Goal: Task Accomplishment & Management: Manage account settings

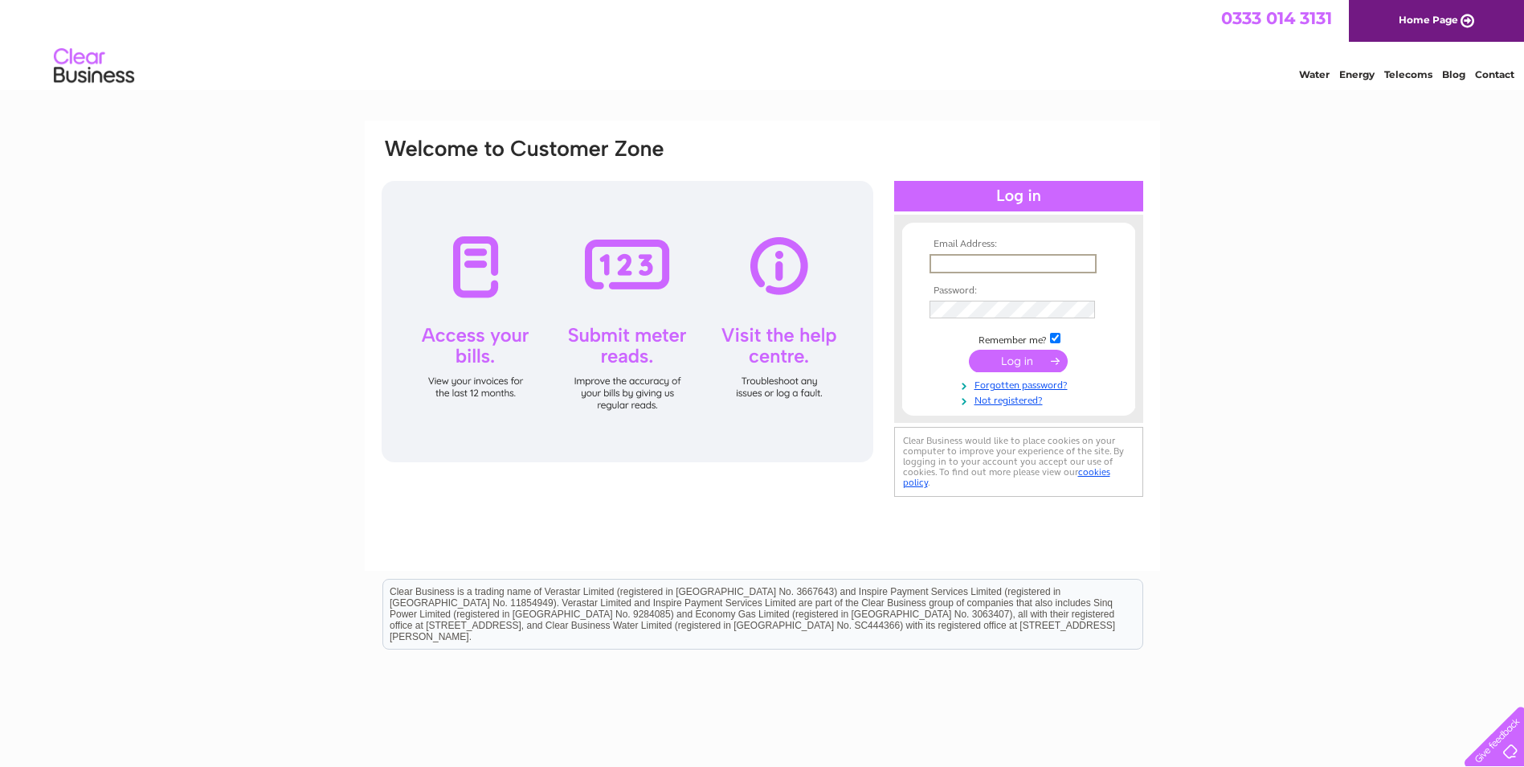
click at [1004, 264] on input "text" at bounding box center [1013, 263] width 167 height 19
type input "dean@dgappliancerepairs.co.uk"
click at [1048, 194] on div at bounding box center [1018, 196] width 249 height 31
click at [1026, 356] on input "submit" at bounding box center [1018, 359] width 99 height 22
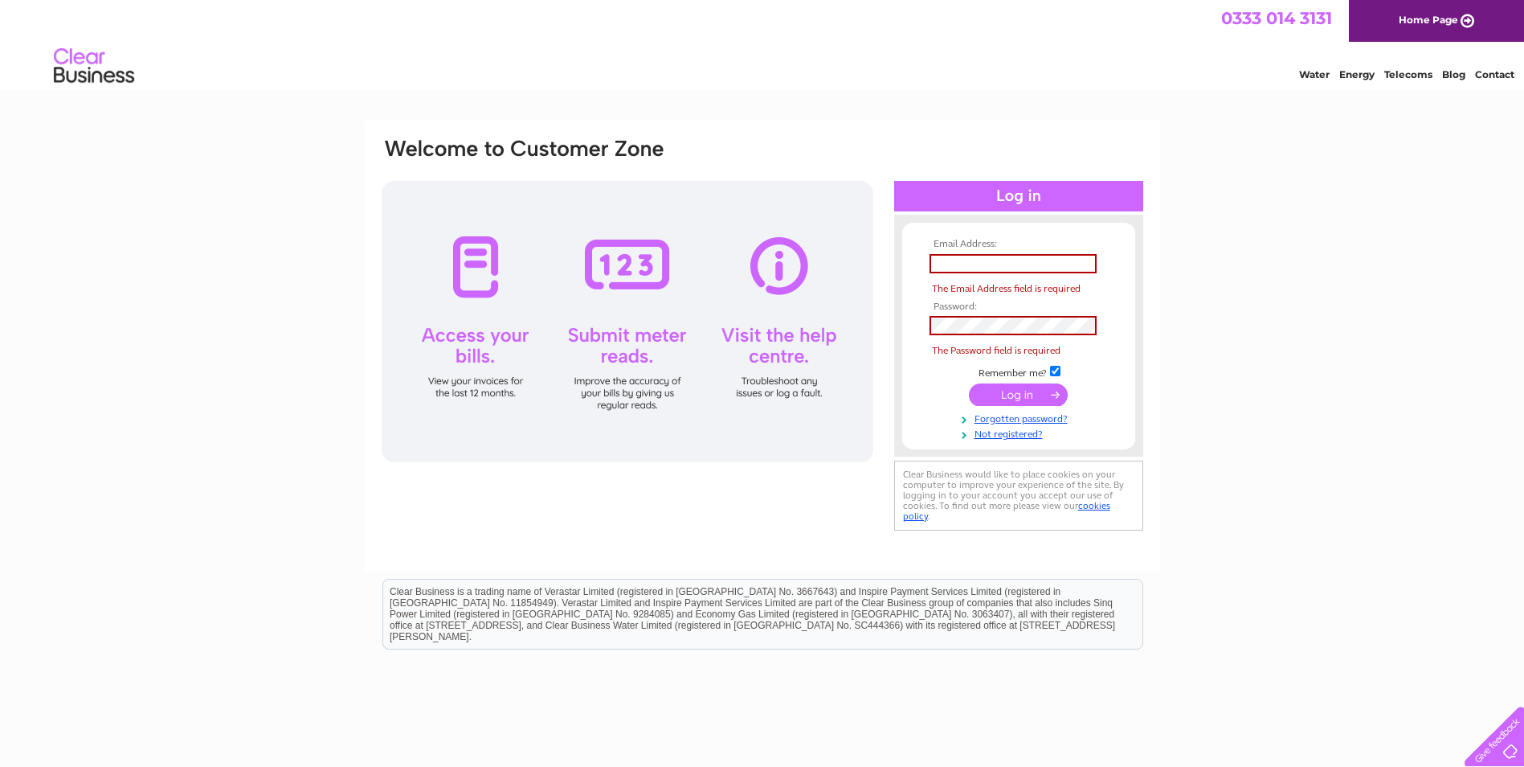
click at [148, 252] on div "Email Address: The Email Address field is required Password:" at bounding box center [762, 483] width 1524 height 725
click at [1015, 261] on input "text" at bounding box center [1013, 263] width 167 height 19
type input "dean@dgappliancerepairs.co.uk"
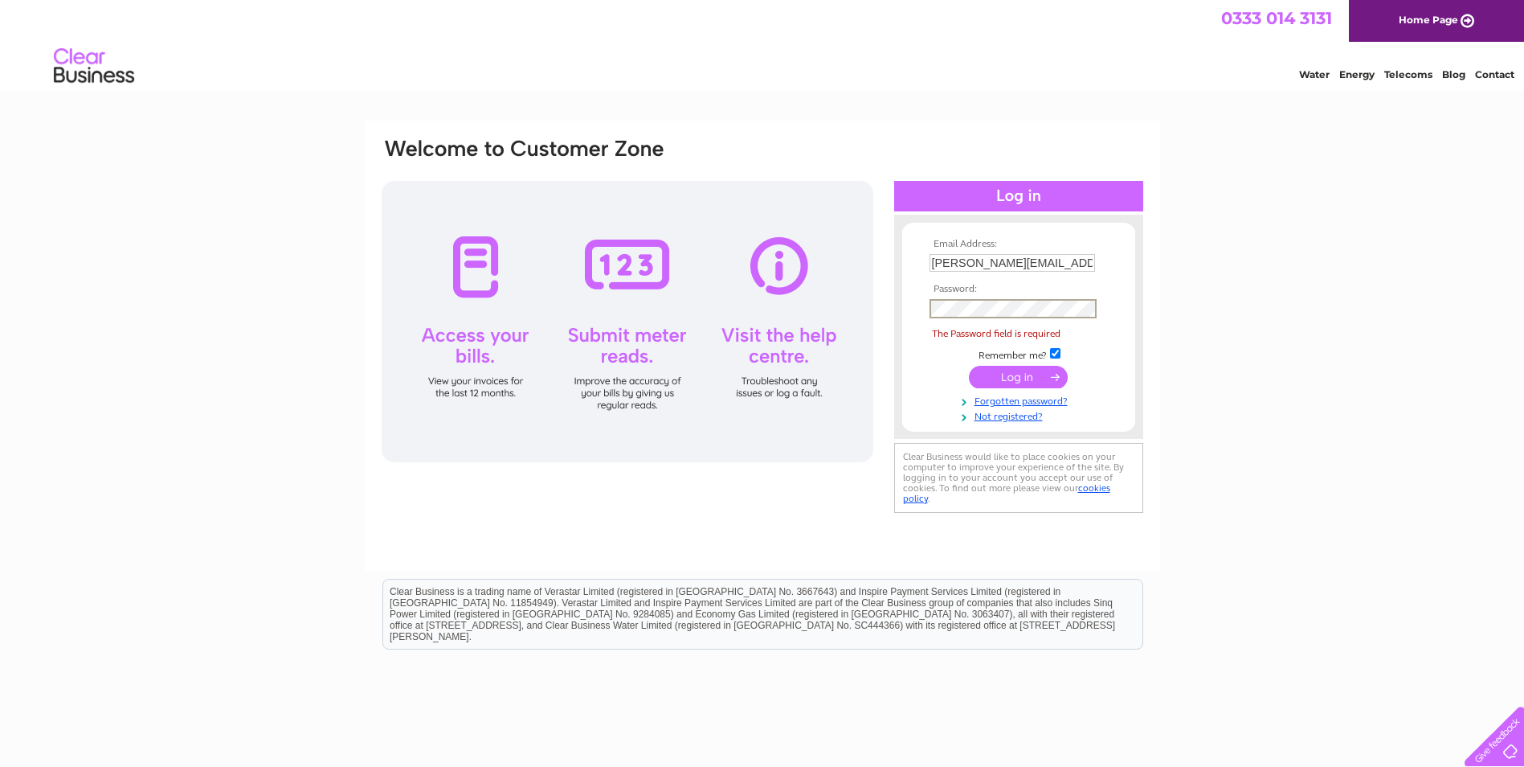
click at [1074, 318] on td at bounding box center [1019, 308] width 186 height 27
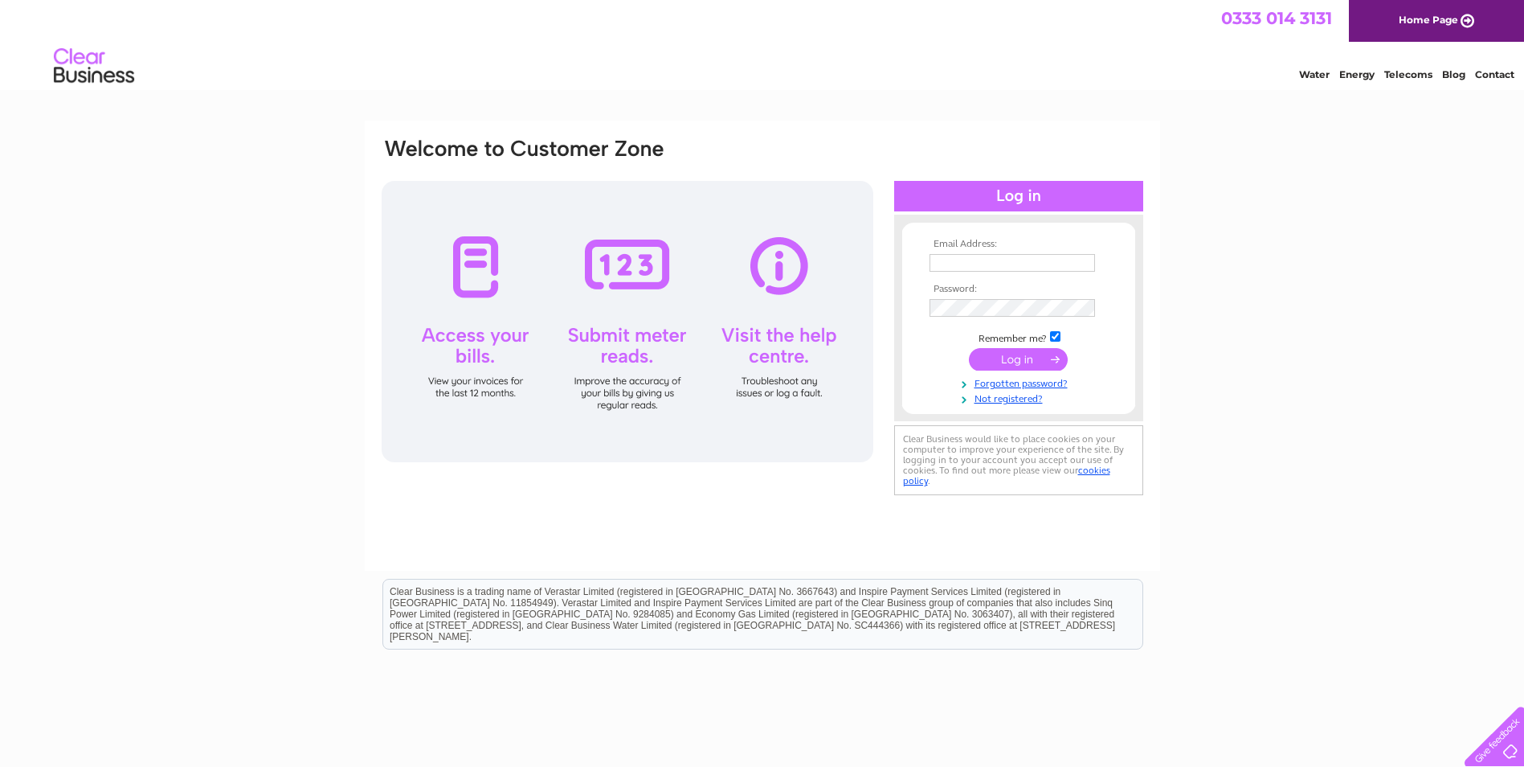
click at [1021, 256] on input "text" at bounding box center [1013, 263] width 166 height 18
type input "dean@dgappliancerepairs.co.uk"
click at [1055, 354] on input "submit" at bounding box center [1018, 359] width 99 height 22
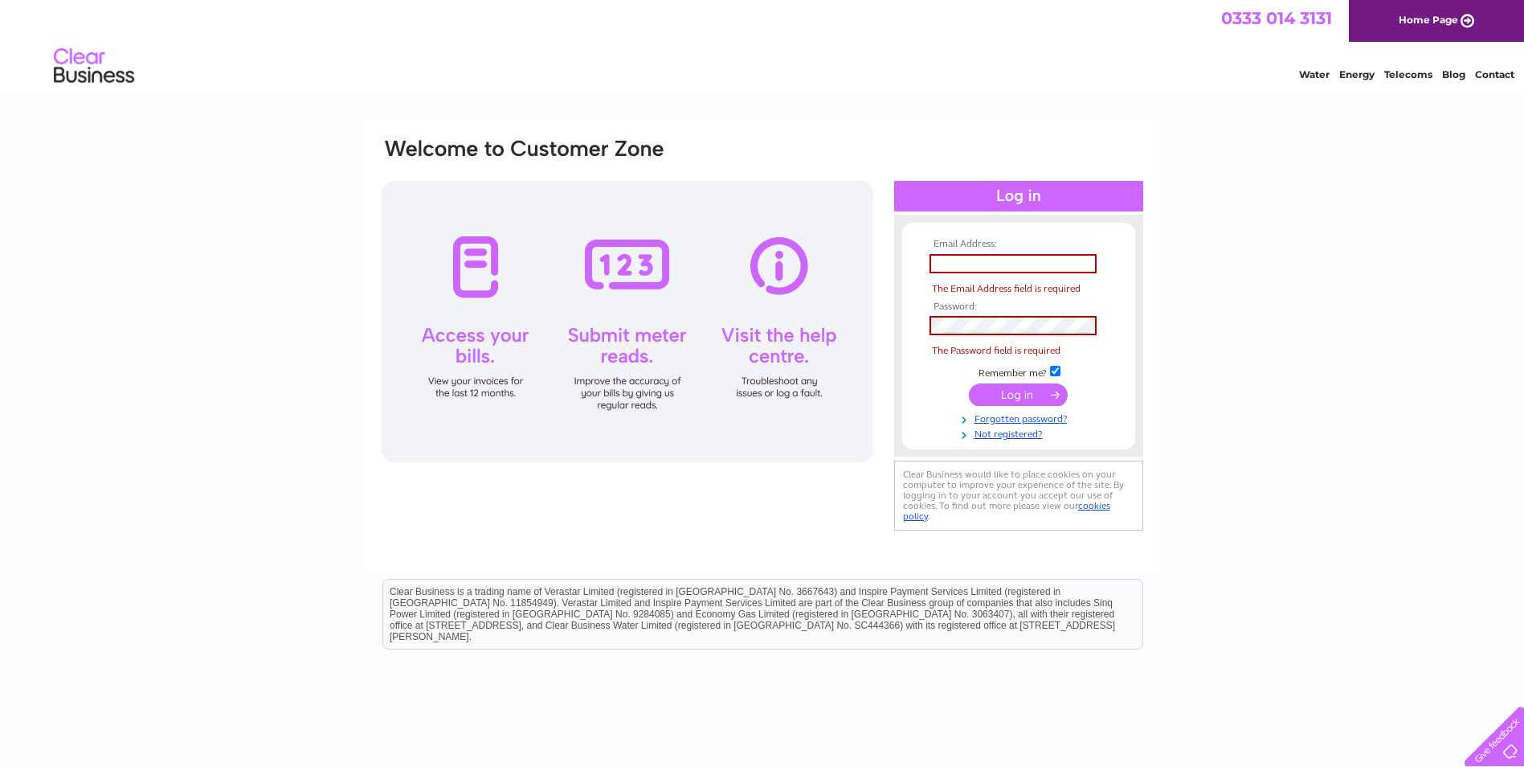
click at [1050, 396] on input "submit" at bounding box center [1018, 394] width 99 height 22
click at [1044, 190] on div at bounding box center [1018, 196] width 249 height 31
click at [999, 266] on input "text" at bounding box center [1013, 263] width 167 height 19
type input "dean@dgappliancerepairs.co.uk"
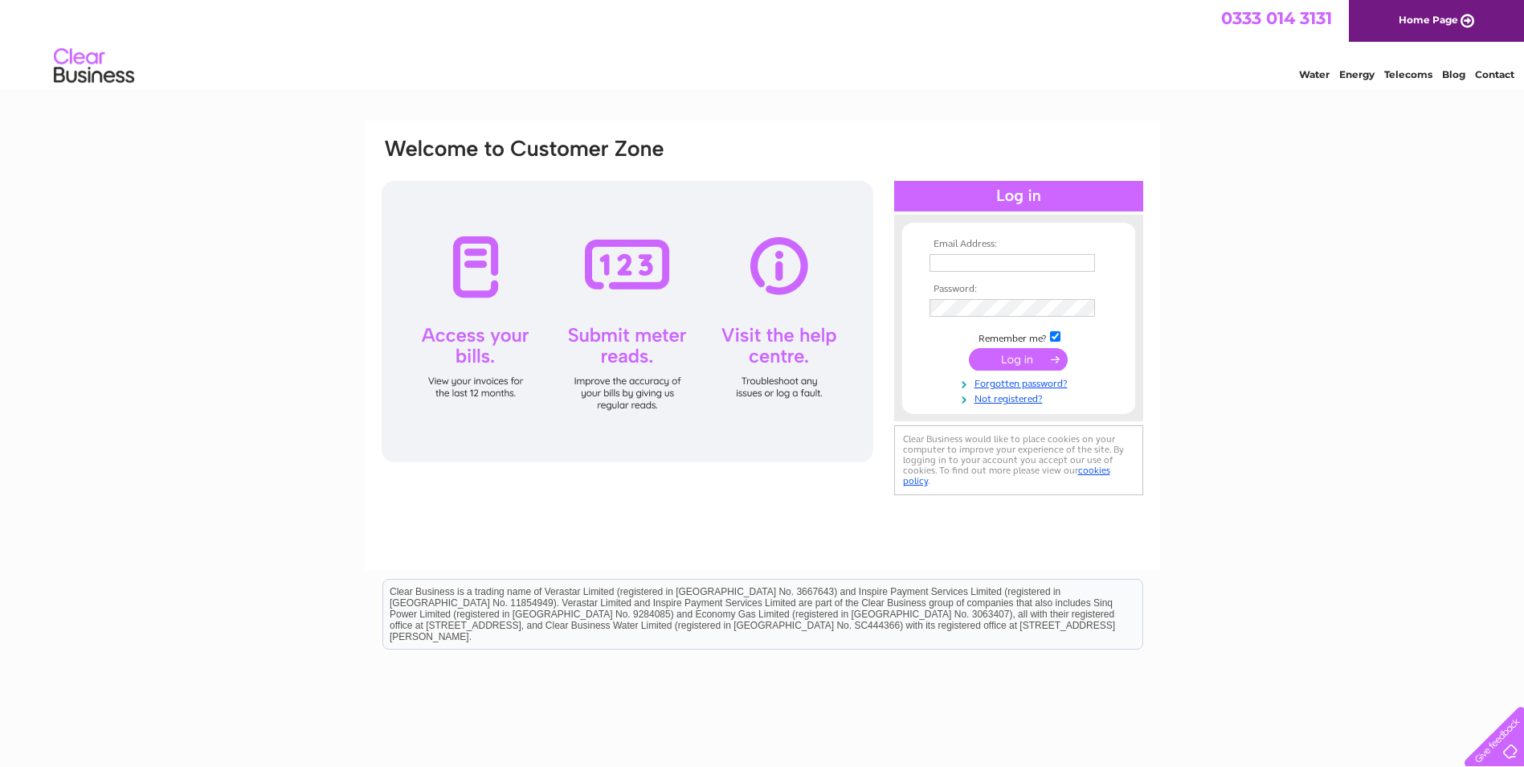
click at [1430, 25] on link "Home Page" at bounding box center [1436, 21] width 175 height 42
